Goal: Transaction & Acquisition: Purchase product/service

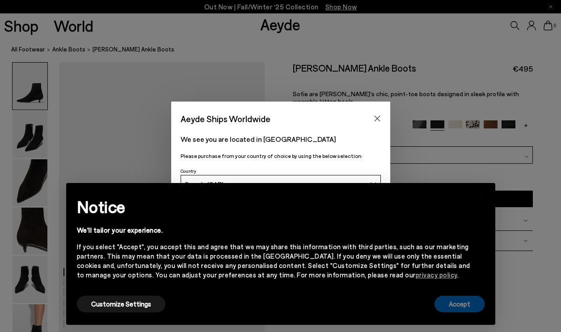
click at [455, 308] on button "Accept" at bounding box center [459, 303] width 50 height 17
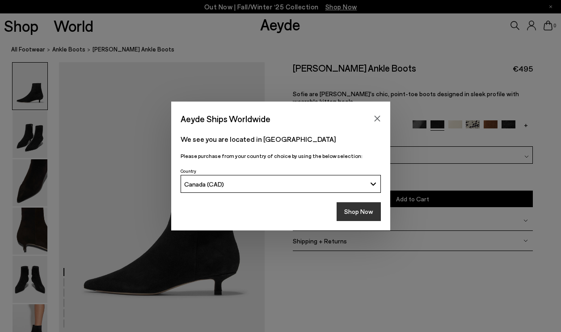
click at [350, 215] on button "Shop Now" at bounding box center [358, 211] width 44 height 19
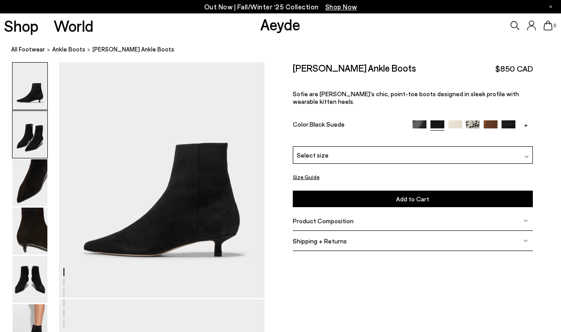
click at [46, 132] on img at bounding box center [30, 134] width 35 height 47
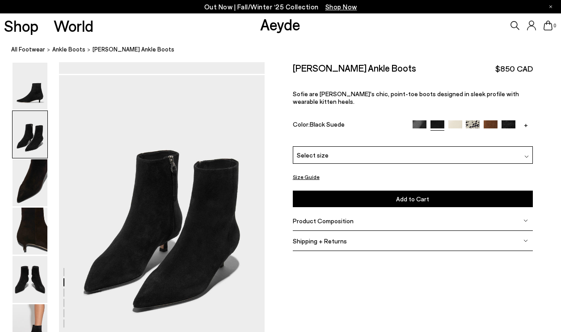
scroll to position [276, 0]
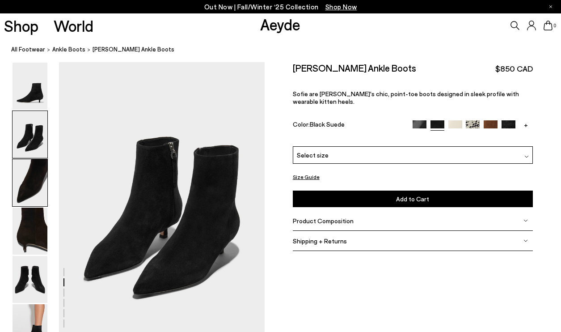
click at [29, 176] on img at bounding box center [30, 182] width 35 height 47
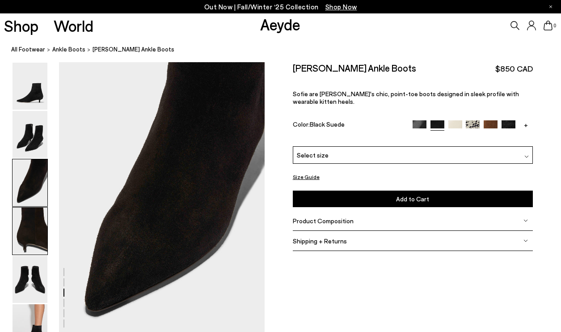
click at [22, 228] on img at bounding box center [30, 230] width 35 height 47
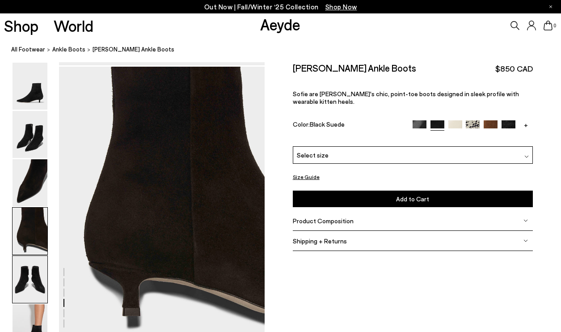
scroll to position [827, 0]
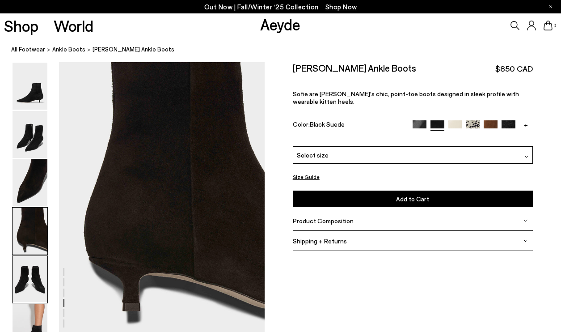
click at [23, 284] on img at bounding box center [30, 279] width 35 height 47
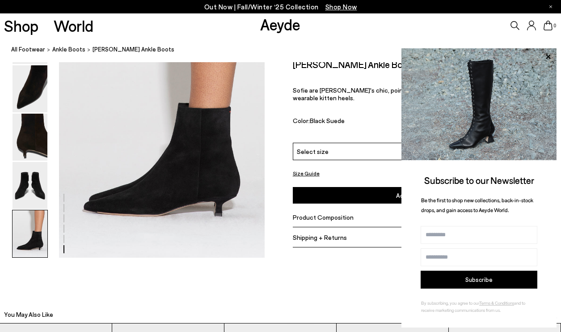
scroll to position [1630, 0]
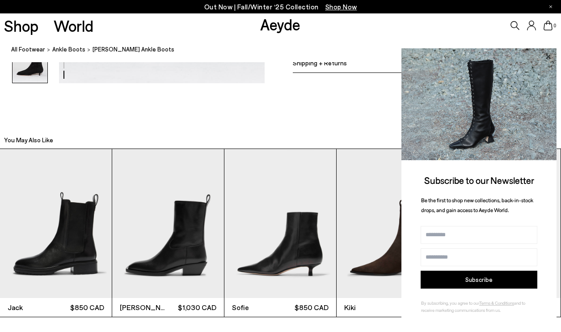
click at [549, 54] on icon at bounding box center [548, 57] width 12 height 12
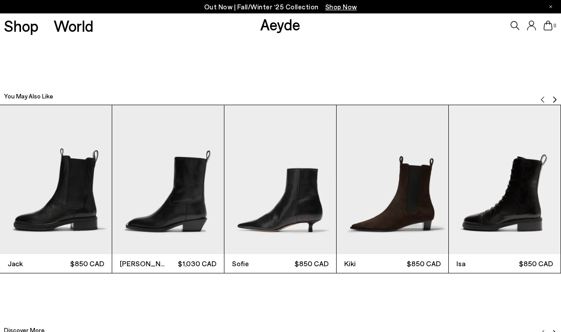
scroll to position [1674, 0]
click at [553, 97] on img "Next slide" at bounding box center [554, 99] width 7 height 7
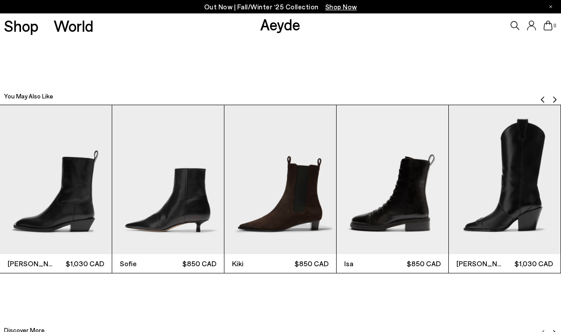
click at [553, 97] on img "Next slide" at bounding box center [554, 99] width 7 height 7
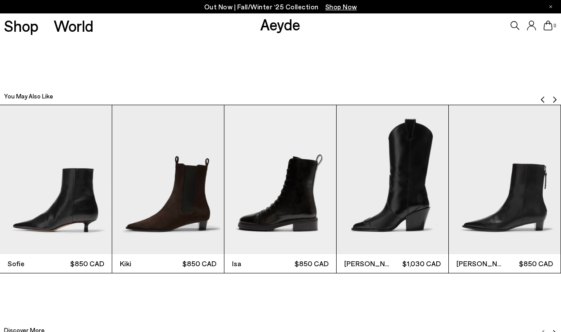
click at [552, 97] on img "Next slide" at bounding box center [554, 99] width 7 height 7
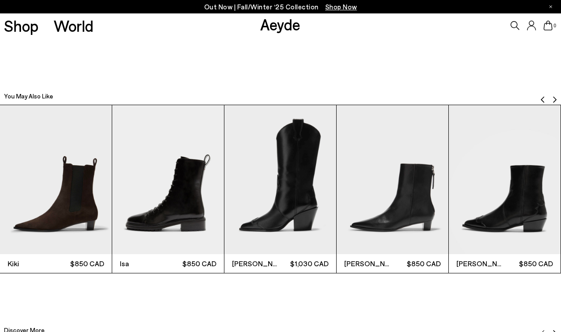
click at [552, 97] on img "Next slide" at bounding box center [554, 99] width 7 height 7
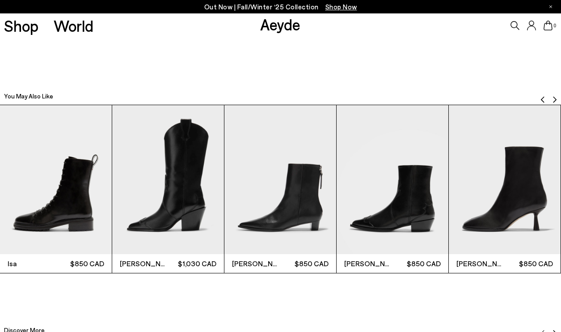
click at [552, 97] on img "Next slide" at bounding box center [554, 99] width 7 height 7
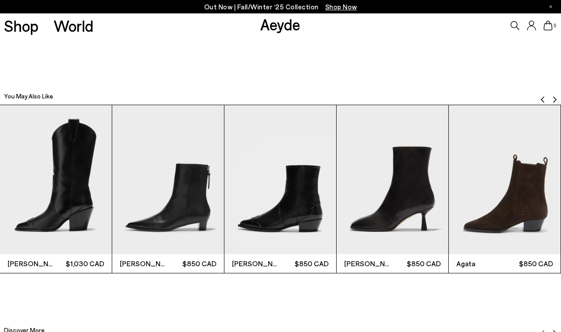
click at [552, 97] on img "Next slide" at bounding box center [554, 99] width 7 height 7
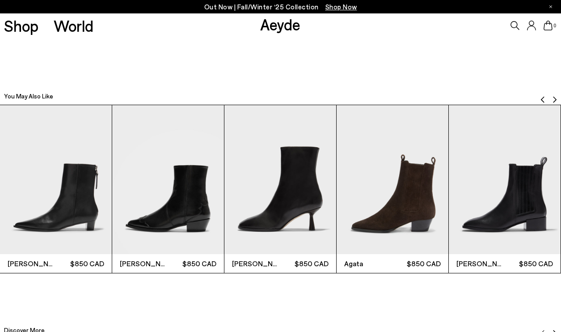
click at [552, 97] on img "Next slide" at bounding box center [554, 99] width 7 height 7
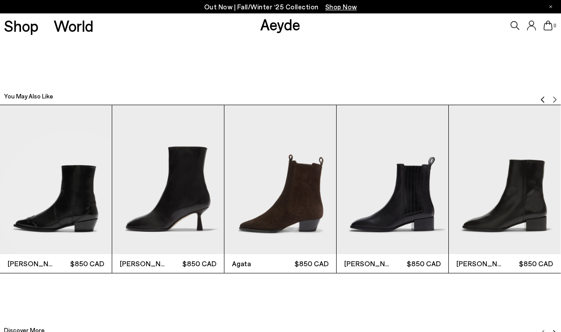
scroll to position [712, 0]
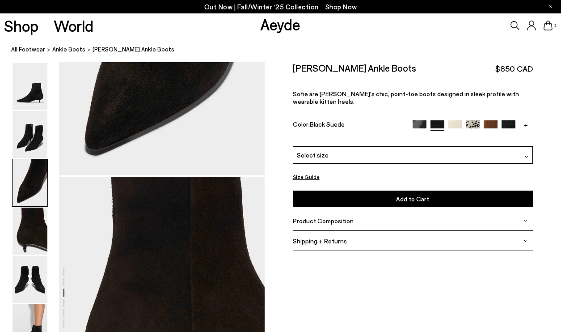
click at [517, 21] on icon at bounding box center [514, 25] width 9 height 9
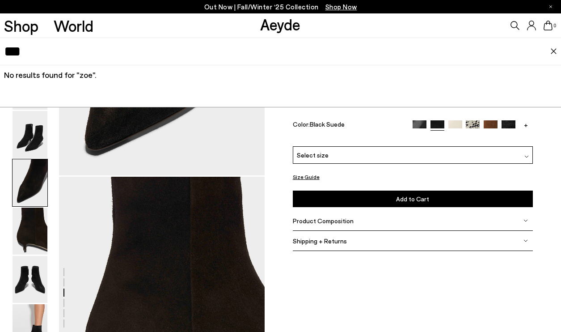
type input "***"
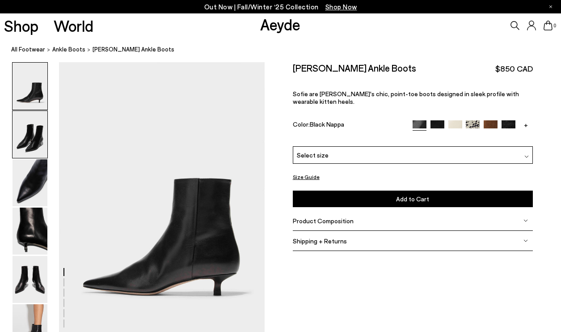
click at [29, 136] on img at bounding box center [30, 134] width 35 height 47
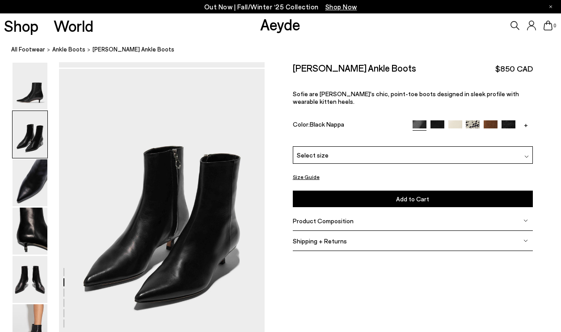
scroll to position [276, 0]
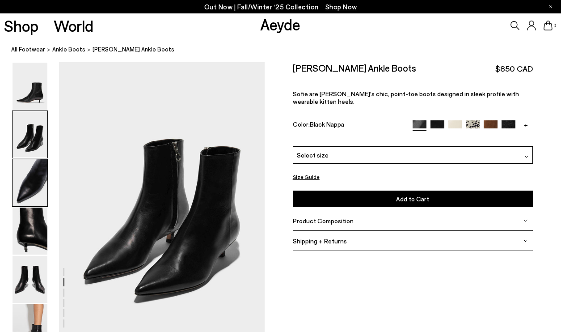
click at [26, 175] on img at bounding box center [30, 182] width 35 height 47
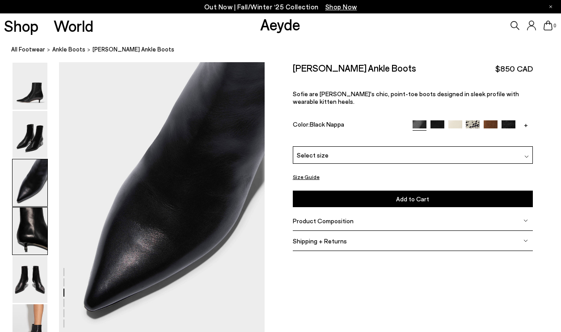
click at [26, 238] on img at bounding box center [30, 230] width 35 height 47
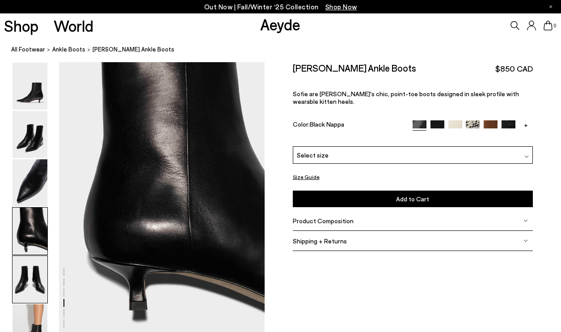
click at [34, 281] on img at bounding box center [30, 279] width 35 height 47
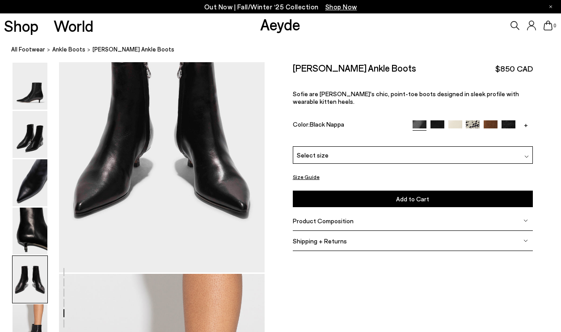
click at [34, 281] on img at bounding box center [30, 279] width 35 height 47
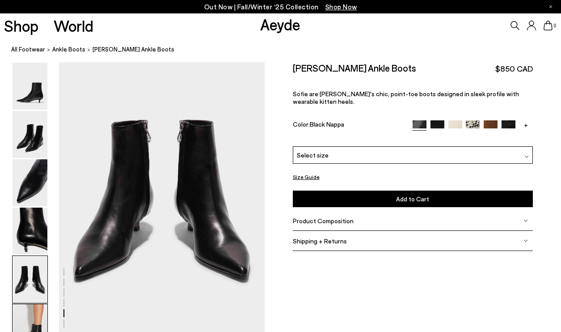
click at [30, 307] on img at bounding box center [30, 327] width 35 height 47
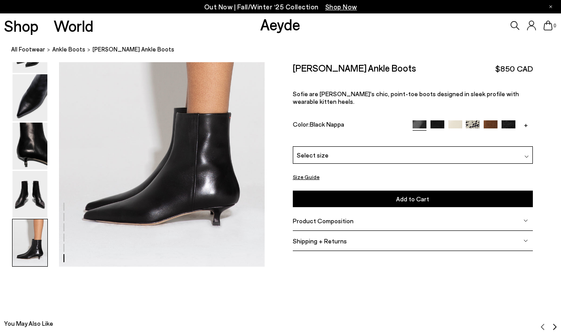
scroll to position [1448, 0]
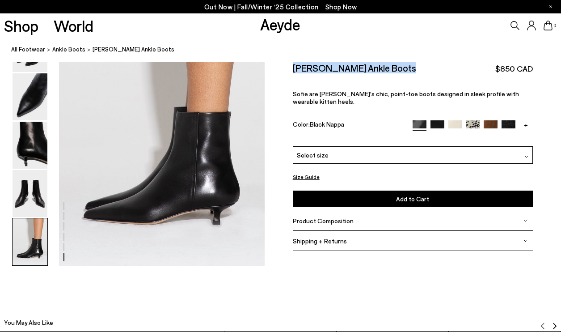
drag, startPoint x: 286, startPoint y: 66, endPoint x: 400, endPoint y: 65, distance: 114.0
click at [400, 65] on div "Size Guide Shoes Belt Our shoes come in European sizing. The easiest way to mea…" at bounding box center [413, 161] width 296 height 198
copy h2 "[PERSON_NAME] Ankle Boots"
click at [34, 143] on img at bounding box center [30, 145] width 35 height 47
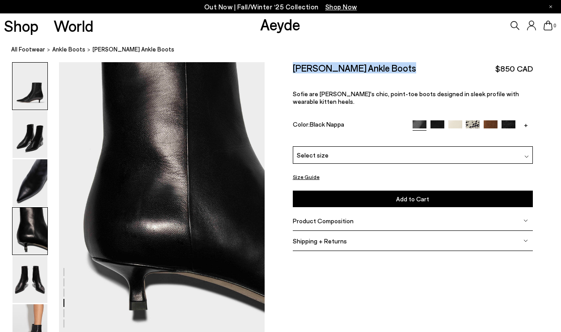
click at [32, 105] on img at bounding box center [30, 86] width 35 height 47
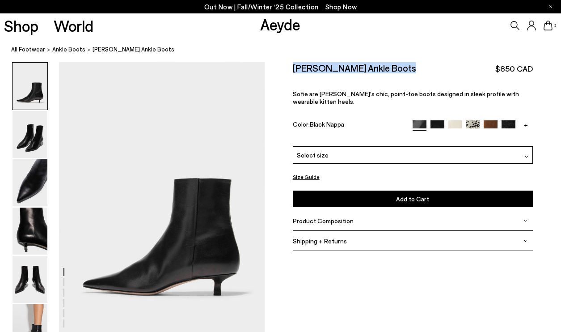
scroll to position [0, 0]
